Goal: Task Accomplishment & Management: Use online tool/utility

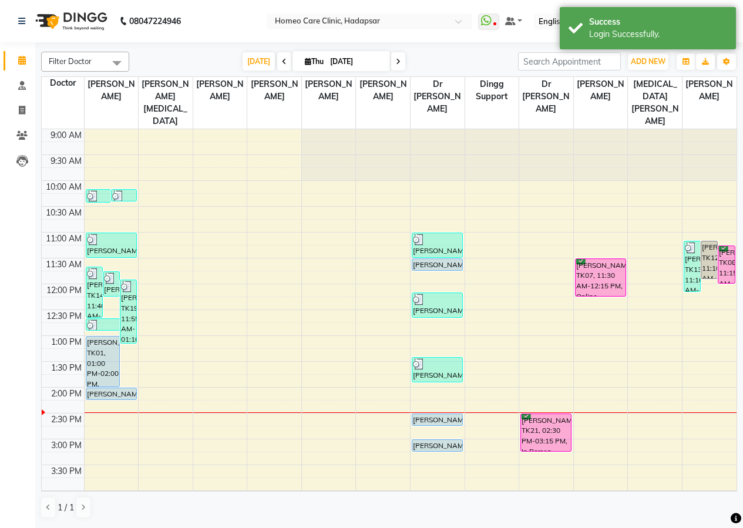
scroll to position [259, 0]
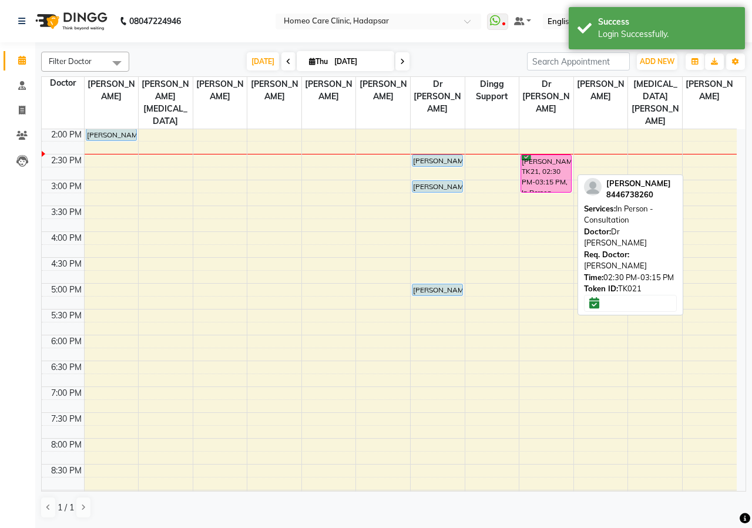
click at [539, 164] on div "[PERSON_NAME], TK21, 02:30 PM-03:15 PM, In Person - Consultation" at bounding box center [546, 173] width 50 height 37
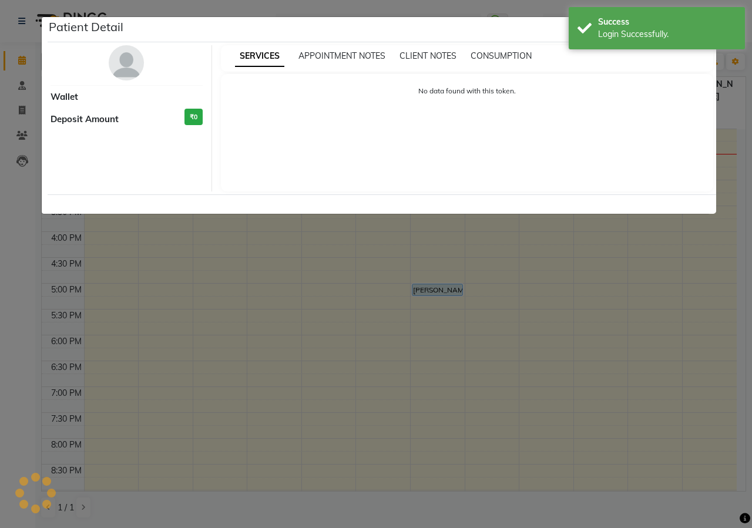
select select "6"
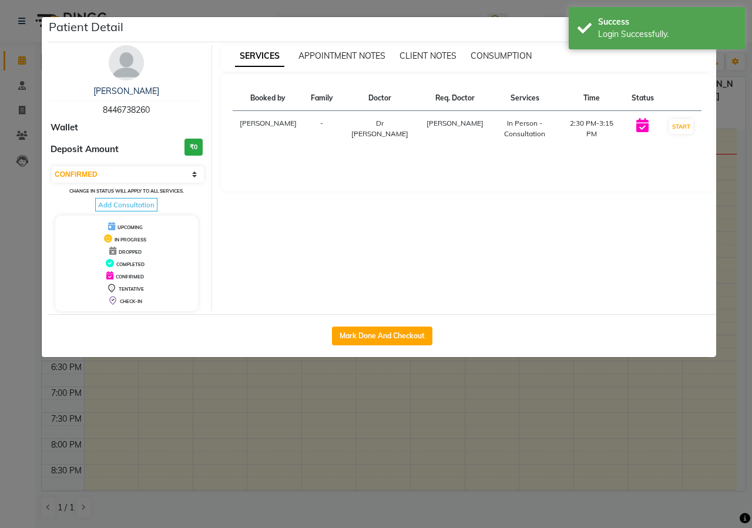
click at [136, 69] on img at bounding box center [126, 62] width 35 height 35
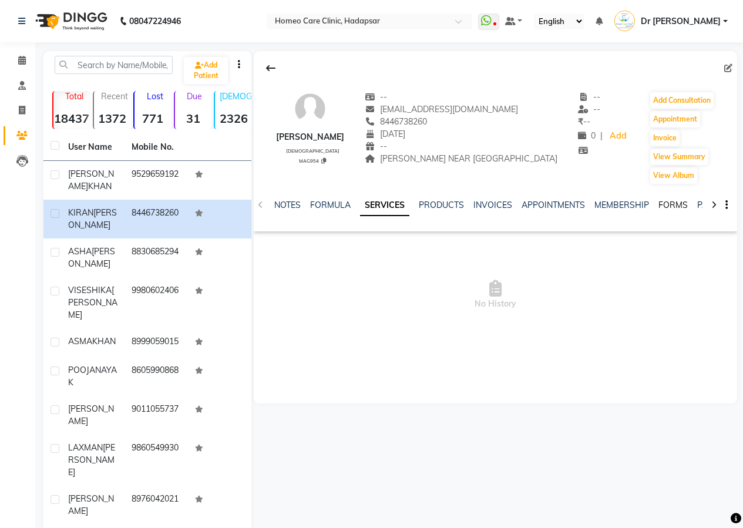
click at [670, 205] on link "FORMS" at bounding box center [673, 205] width 29 height 11
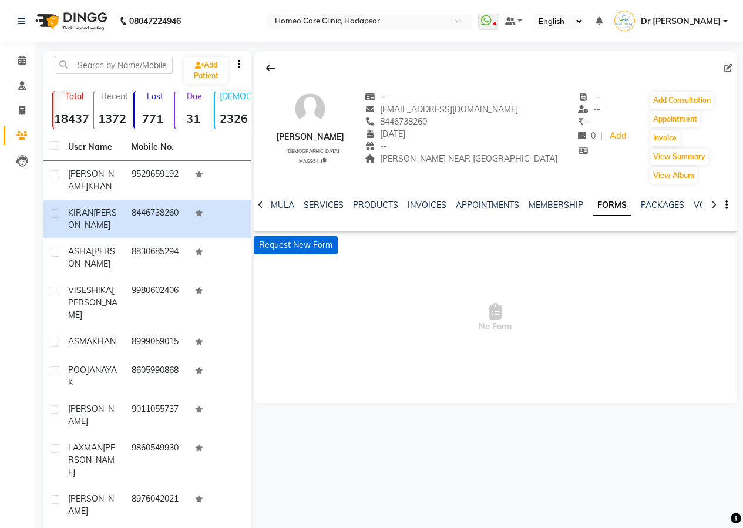
click at [313, 244] on button "Request New Form" at bounding box center [296, 245] width 84 height 18
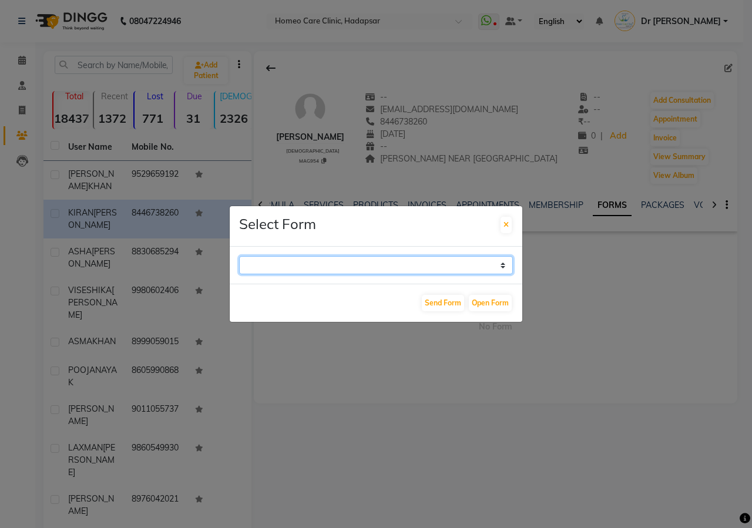
click at [410, 256] on select "Case Taking Form" at bounding box center [376, 265] width 274 height 18
select select "196"
click at [239, 256] on select "Case Taking Form" at bounding box center [376, 265] width 274 height 18
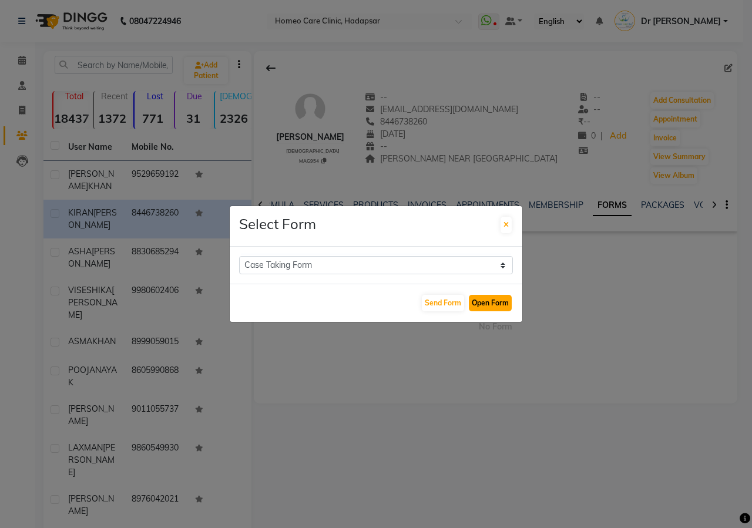
click at [489, 302] on button "Open Form" at bounding box center [490, 303] width 43 height 16
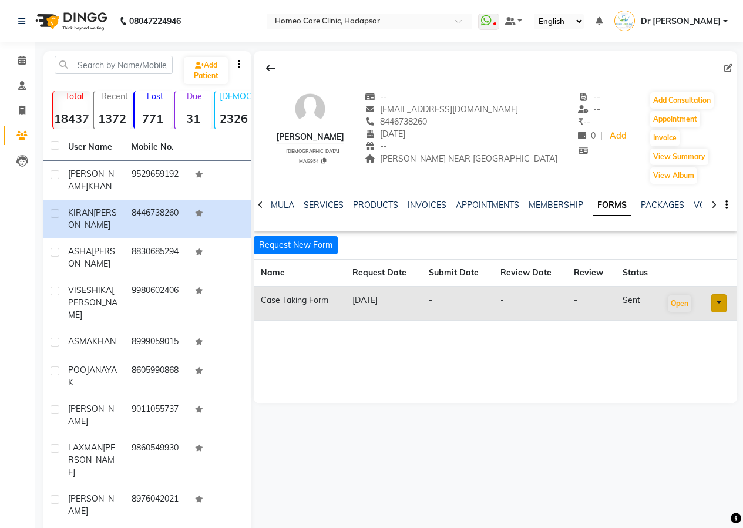
click at [719, 302] on link at bounding box center [719, 303] width 15 height 18
click at [593, 353] on div "[PERSON_NAME] [DEMOGRAPHIC_DATA] MAG954 -- [EMAIL_ADDRESS][DOMAIN_NAME] 8446738…" at bounding box center [496, 227] width 484 height 353
click at [680, 303] on button "Open" at bounding box center [680, 304] width 24 height 16
drag, startPoint x: 386, startPoint y: 119, endPoint x: 433, endPoint y: 120, distance: 47.0
click at [440, 123] on div "8446738260" at bounding box center [461, 122] width 193 height 12
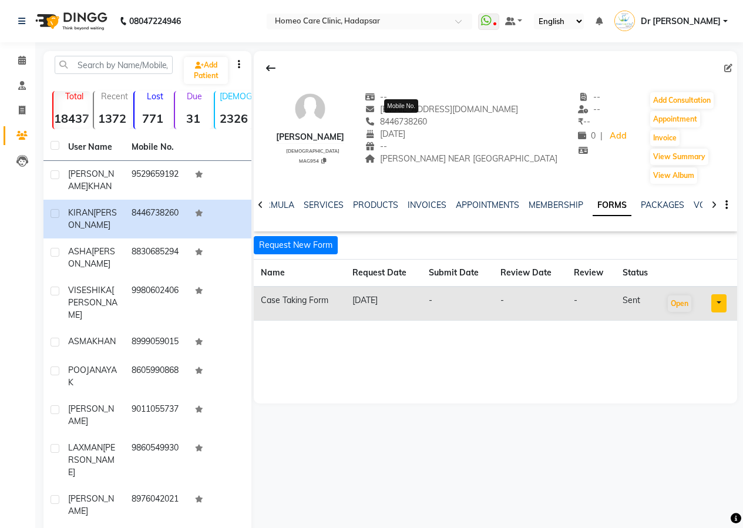
copy span "8446738260"
